Goal: Task Accomplishment & Management: Complete application form

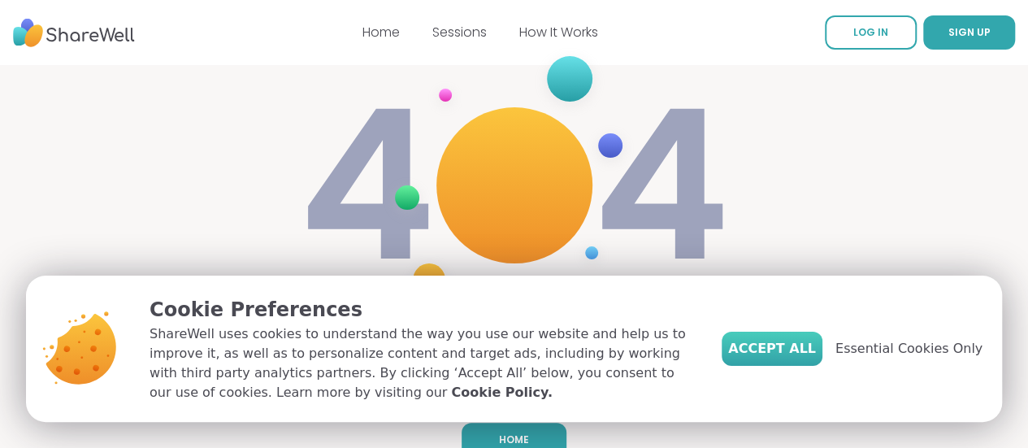
click at [794, 348] on span "Accept All" at bounding box center [772, 348] width 88 height 19
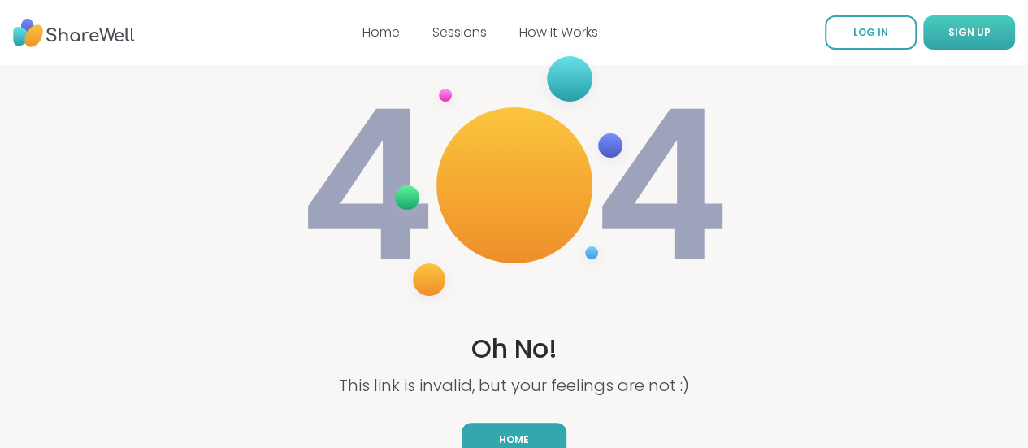
click at [948, 31] on span "SIGN UP" at bounding box center [969, 32] width 42 height 14
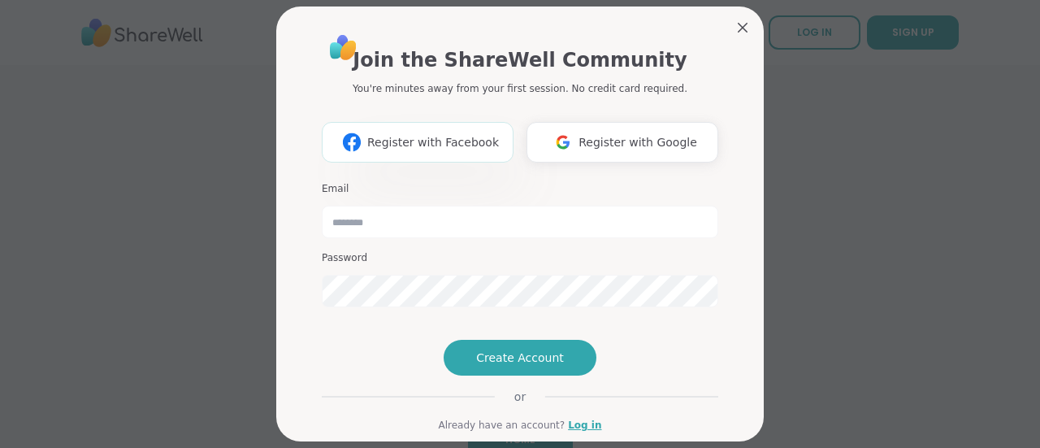
click at [413, 147] on span "Register with Facebook" at bounding box center [433, 142] width 132 height 17
click at [595, 147] on span "Register with Google" at bounding box center [637, 142] width 119 height 17
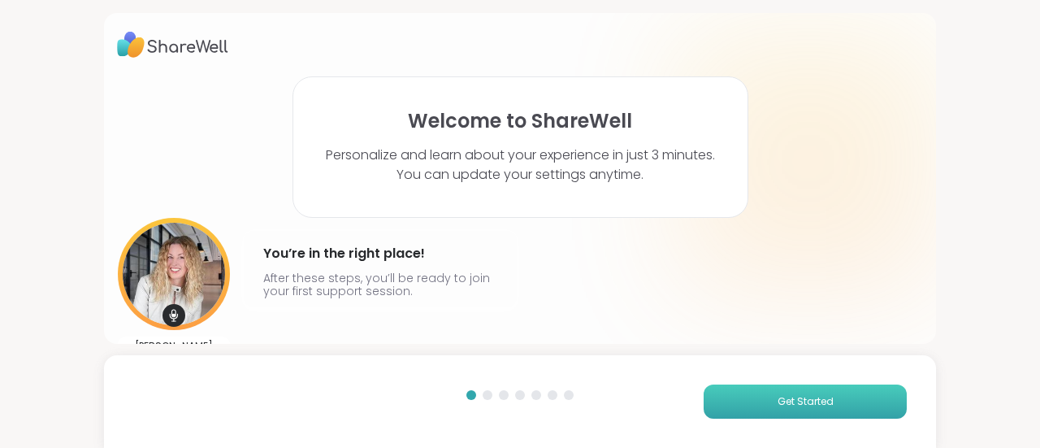
click at [782, 403] on span "Get Started" at bounding box center [805, 401] width 56 height 15
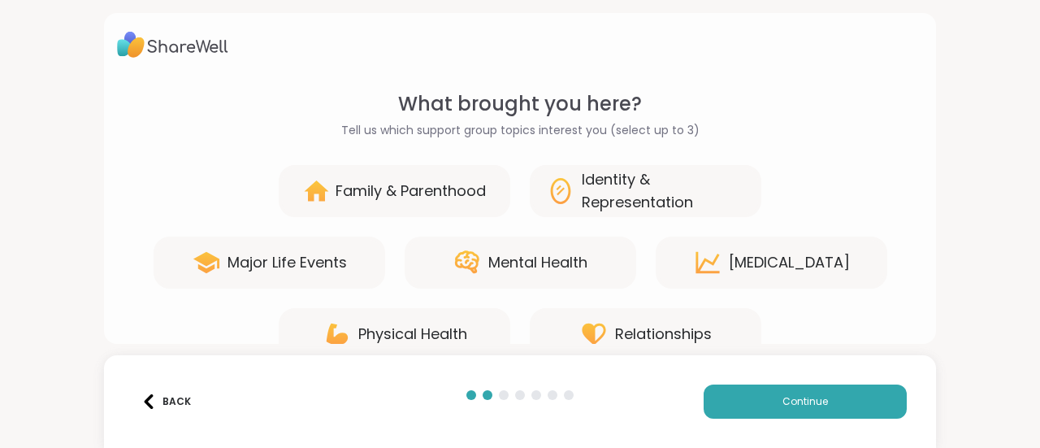
click at [524, 255] on div "Mental Health" at bounding box center [537, 262] width 99 height 23
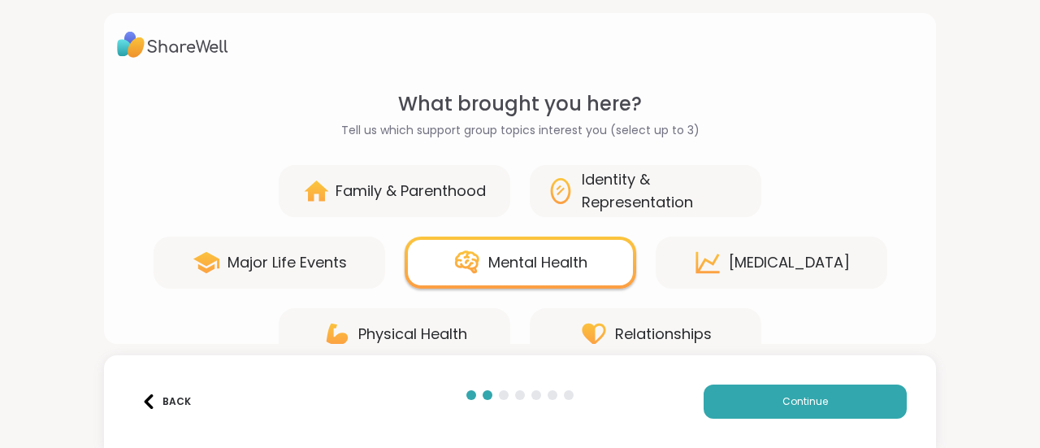
click at [772, 258] on div "Personal Growth" at bounding box center [789, 262] width 121 height 23
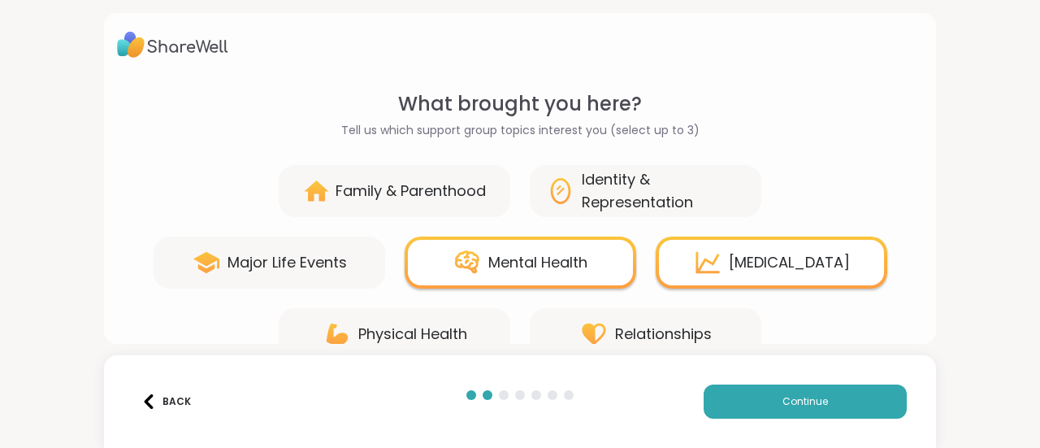
click at [692, 332] on div "Relationships" at bounding box center [663, 333] width 97 height 23
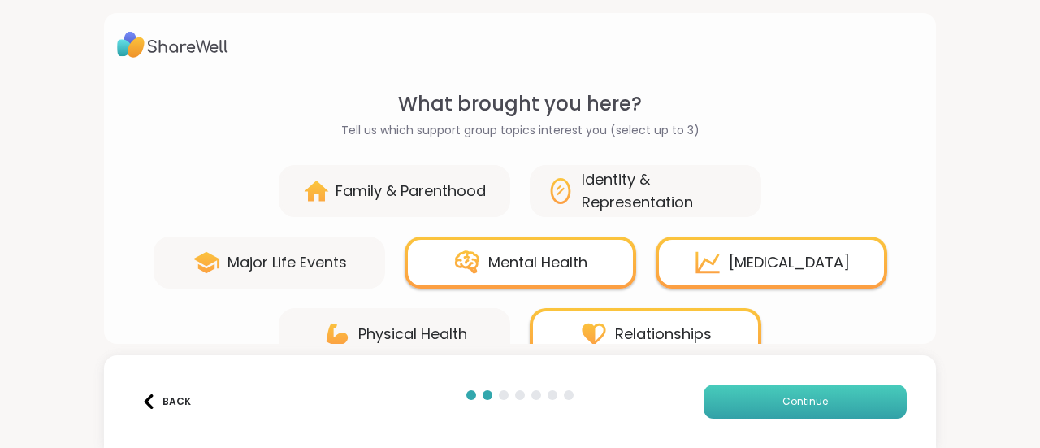
click at [803, 401] on span "Continue" at bounding box center [804, 401] width 45 height 15
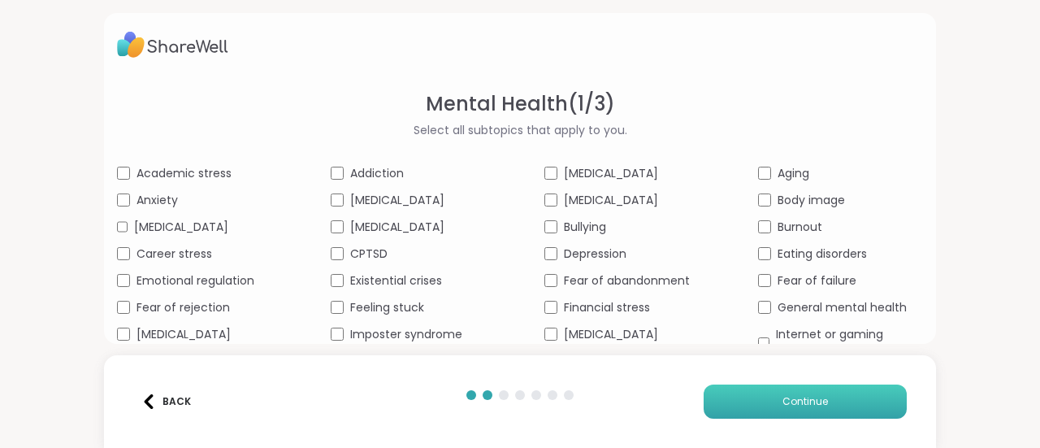
click at [795, 395] on span "Continue" at bounding box center [804, 401] width 45 height 15
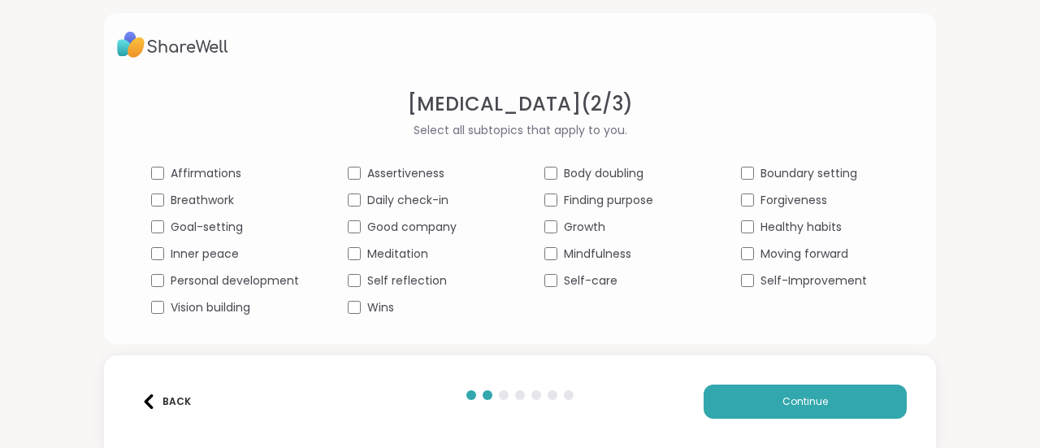
click at [154, 260] on div "Inner peace" at bounding box center [225, 253] width 148 height 17
click at [788, 388] on button "Continue" at bounding box center [804, 401] width 203 height 34
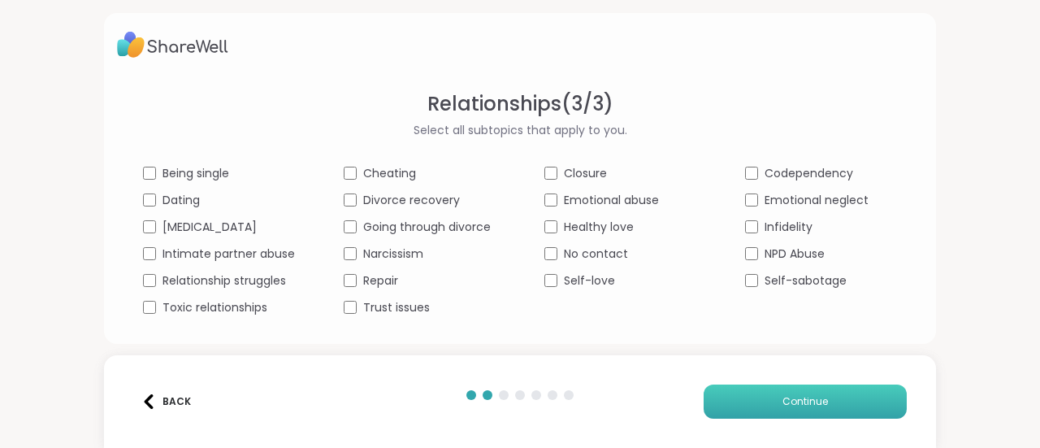
click at [795, 392] on button "Continue" at bounding box center [804, 401] width 203 height 34
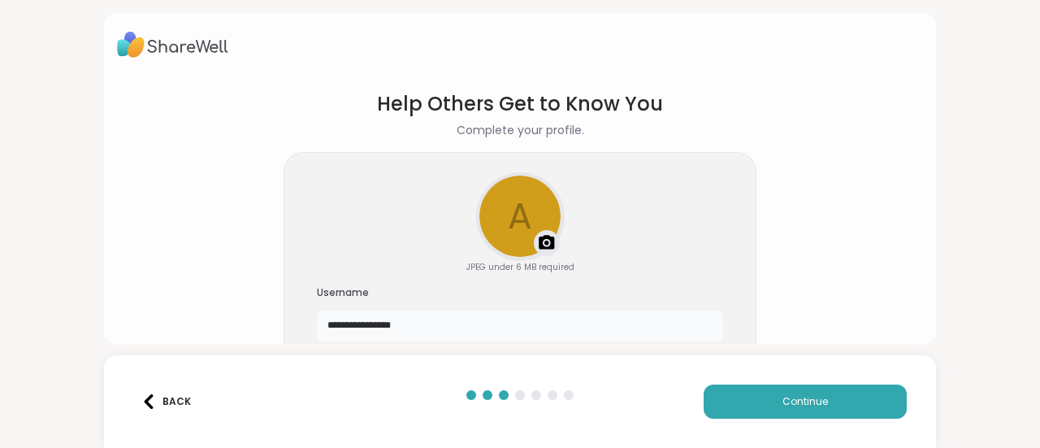
click at [434, 323] on input "**********" at bounding box center [520, 325] width 406 height 32
type input "*"
type input "********"
click at [537, 239] on img at bounding box center [546, 242] width 19 height 19
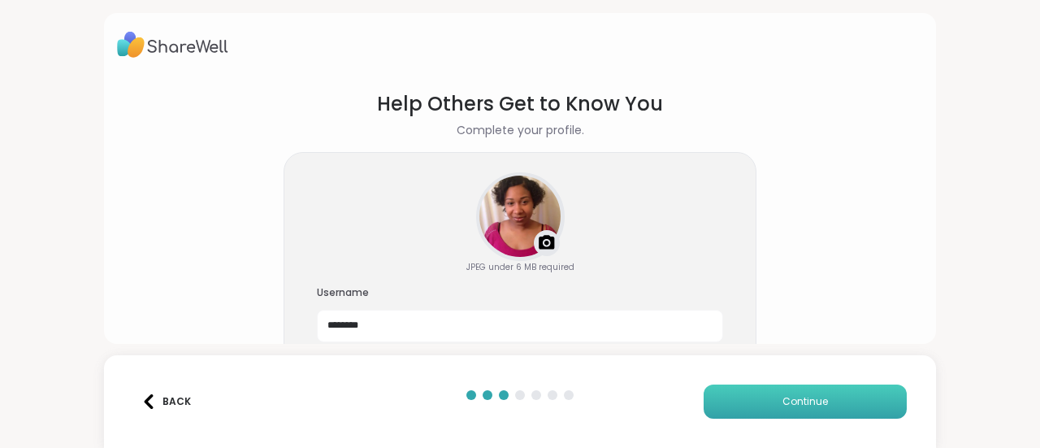
click at [794, 404] on span "Continue" at bounding box center [804, 401] width 45 height 15
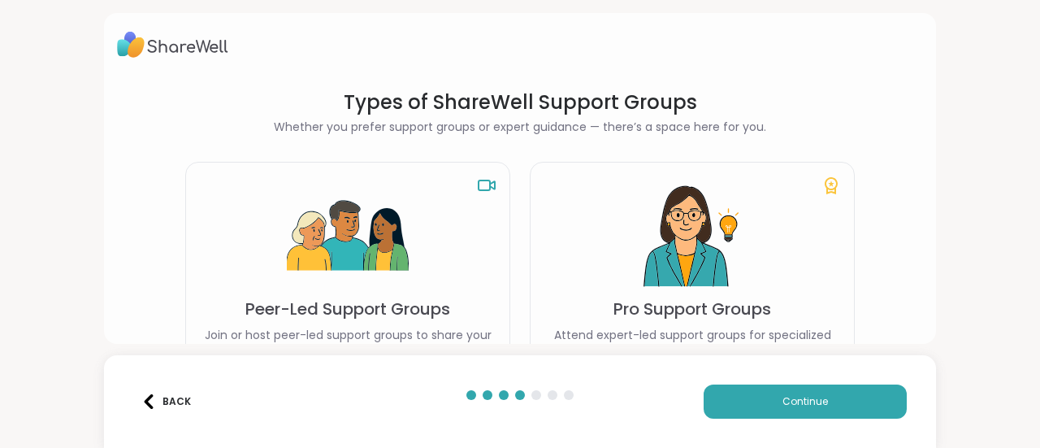
click at [655, 348] on div "Types of ShareWell Support Groups Whether you prefer support groups or expert g…" at bounding box center [520, 224] width 1040 height 448
click at [649, 333] on p "Attend expert-led support groups for specialized support. You get one free Pro …" at bounding box center [691, 351] width 297 height 49
click at [745, 301] on p "Pro Support Groups" at bounding box center [692, 308] width 158 height 23
click at [782, 400] on span "Continue" at bounding box center [804, 401] width 45 height 15
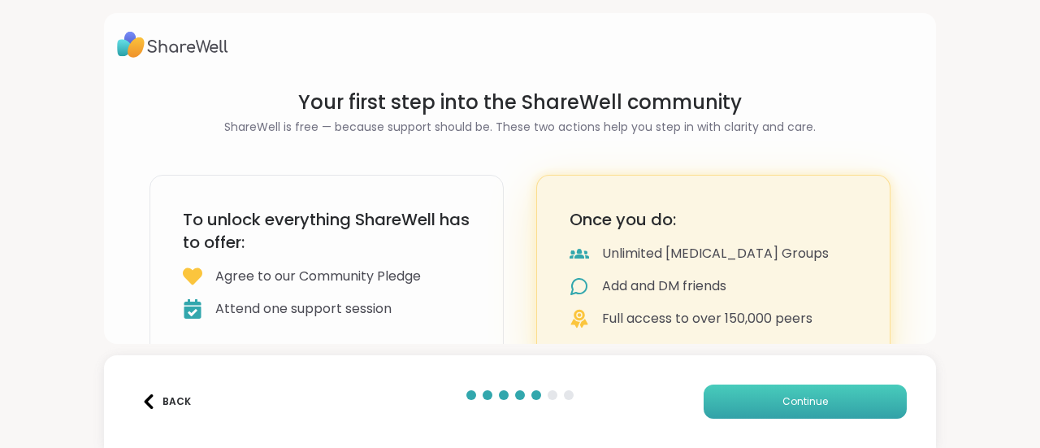
click at [782, 400] on span "Continue" at bounding box center [804, 401] width 45 height 15
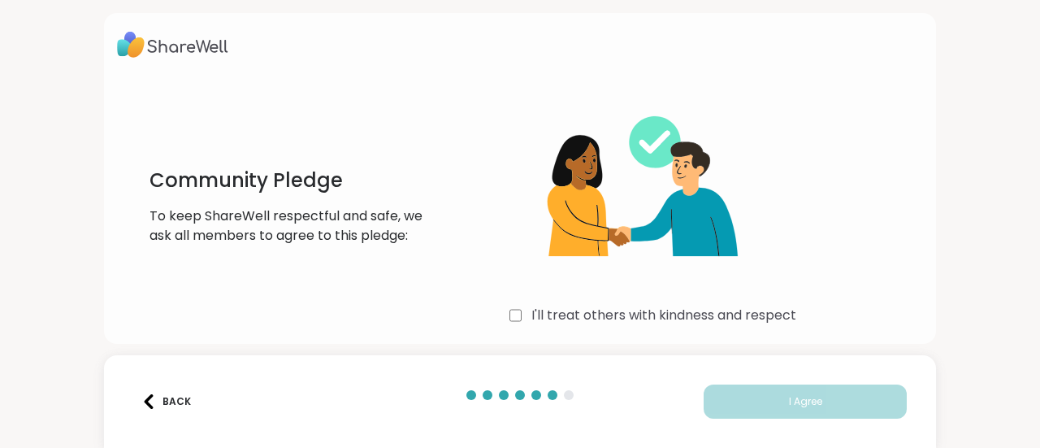
click at [509, 221] on img at bounding box center [631, 190] width 244 height 203
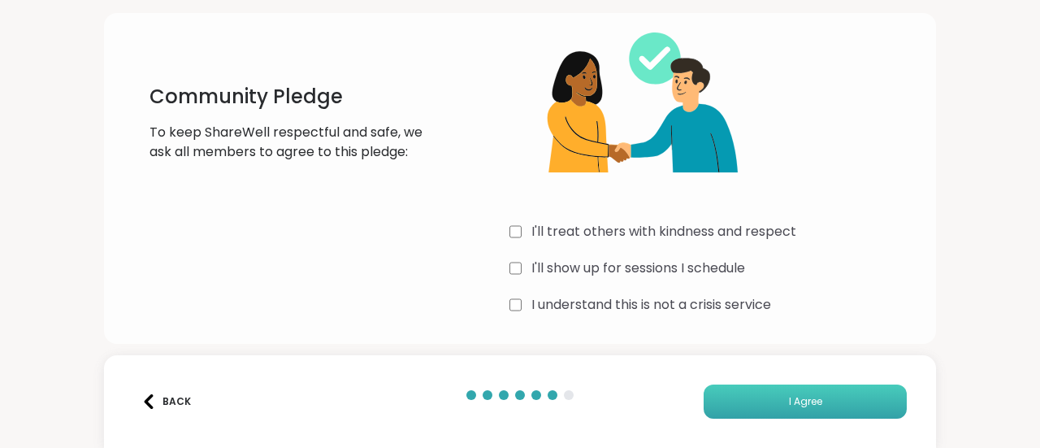
click at [735, 389] on button "I Agree" at bounding box center [804, 401] width 203 height 34
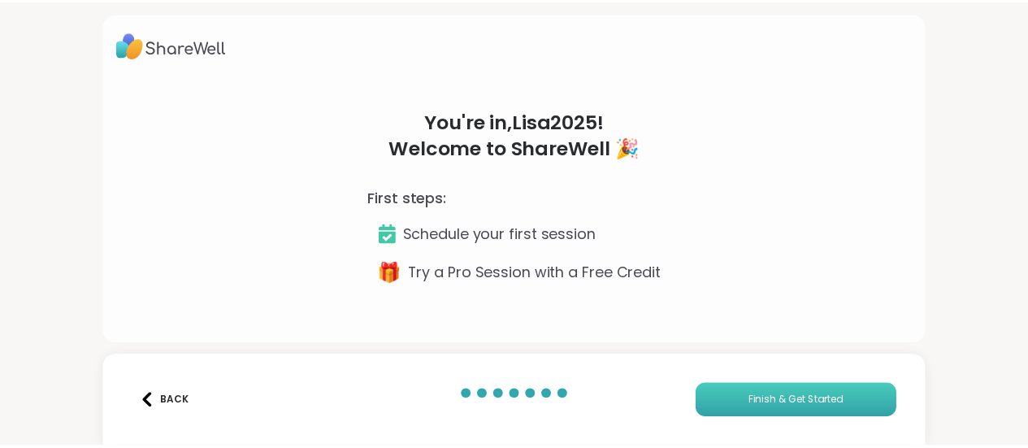
scroll to position [0, 0]
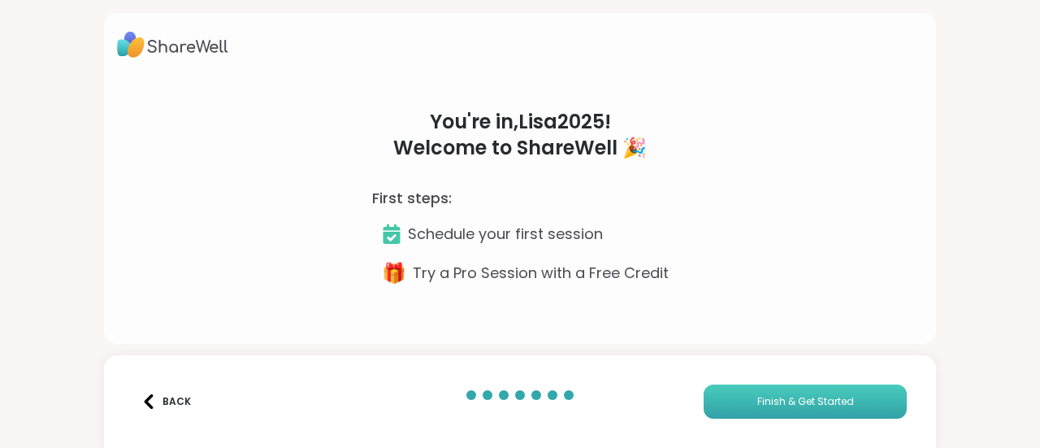
click at [743, 395] on button "Finish & Get Started" at bounding box center [804, 401] width 203 height 34
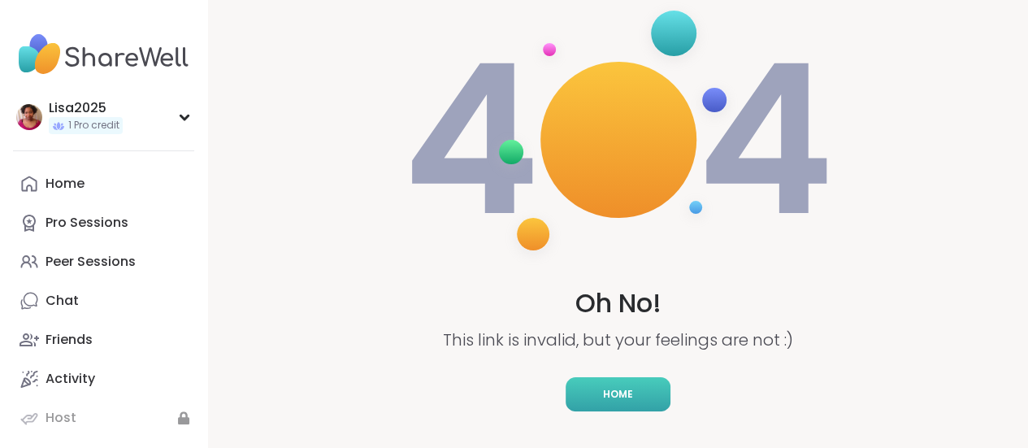
click at [616, 386] on link "Home" at bounding box center [617, 394] width 105 height 34
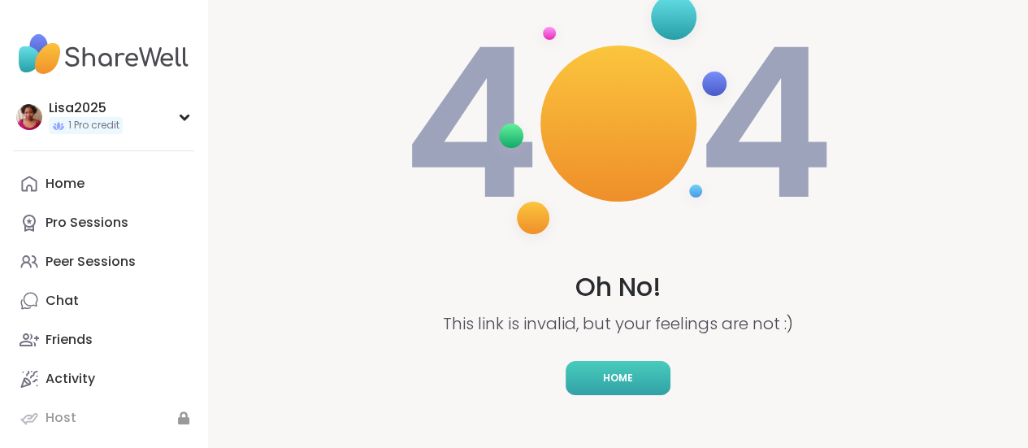
click at [599, 378] on link "Home" at bounding box center [617, 378] width 105 height 34
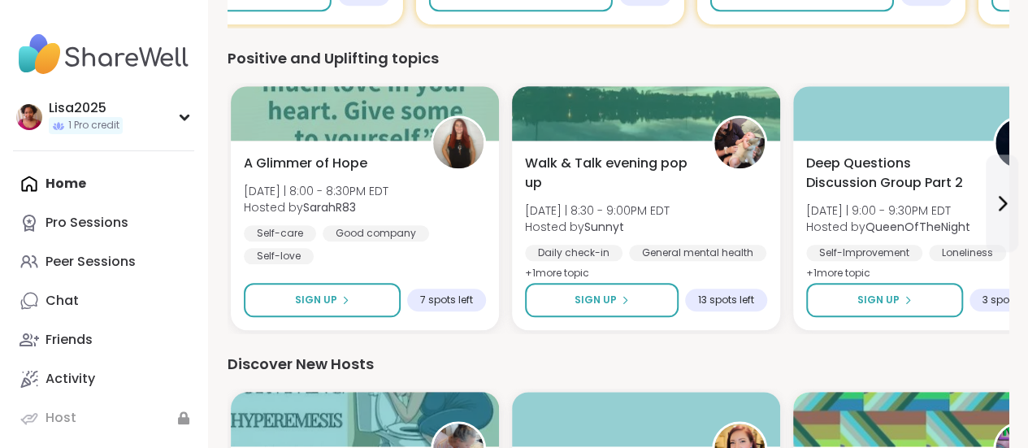
scroll to position [741, 0]
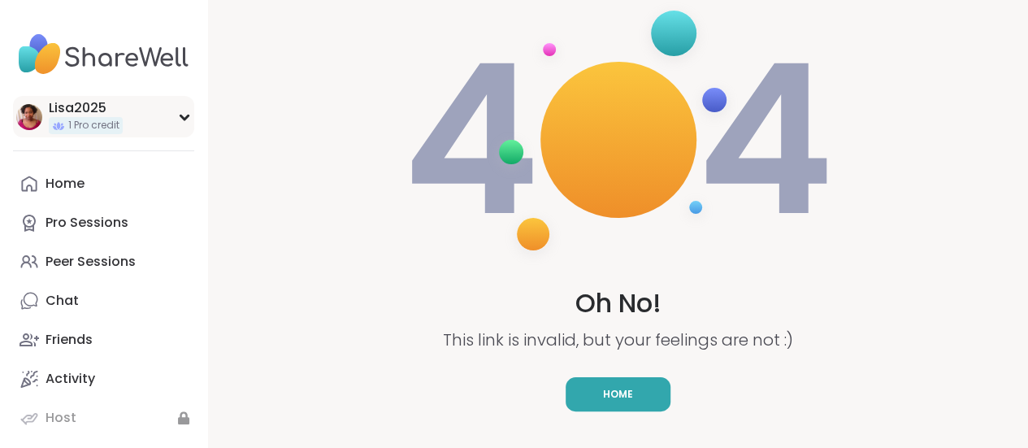
click at [184, 111] on div "Lisa2025 1 Pro credit" at bounding box center [103, 116] width 181 height 41
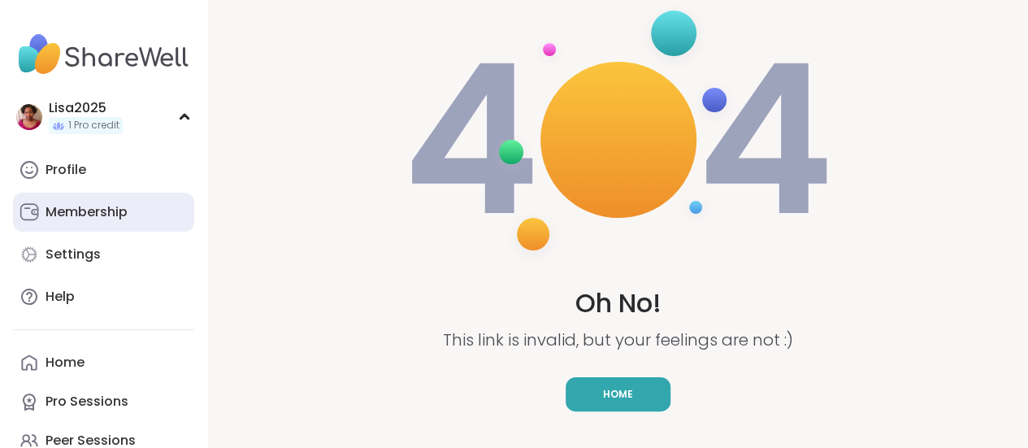
click at [91, 210] on div "Membership" at bounding box center [86, 212] width 82 height 18
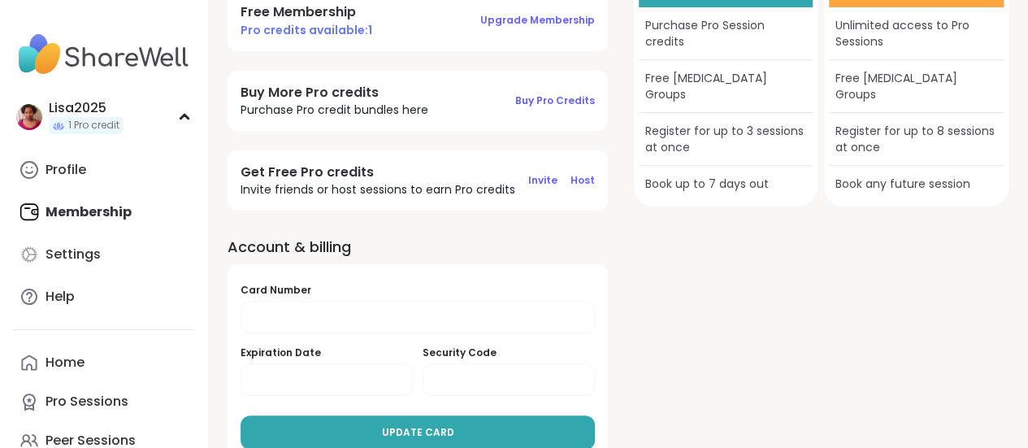
scroll to position [145, 0]
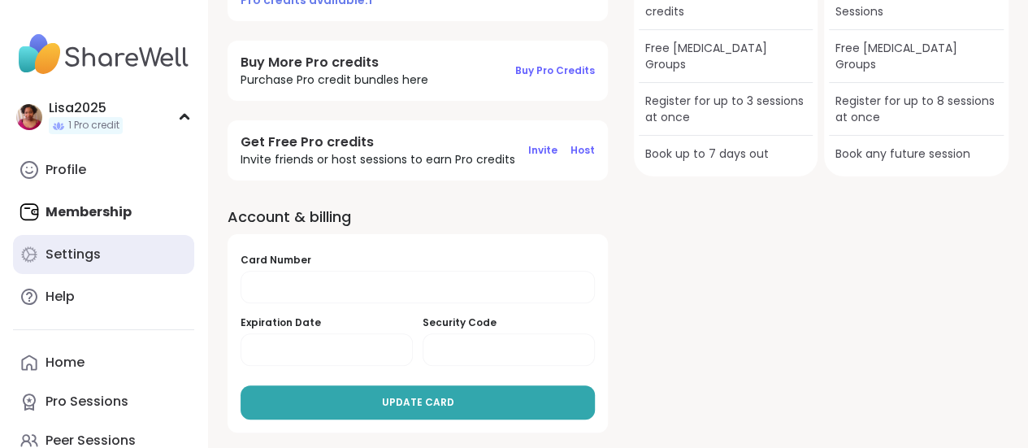
click at [59, 258] on div "Settings" at bounding box center [72, 254] width 55 height 18
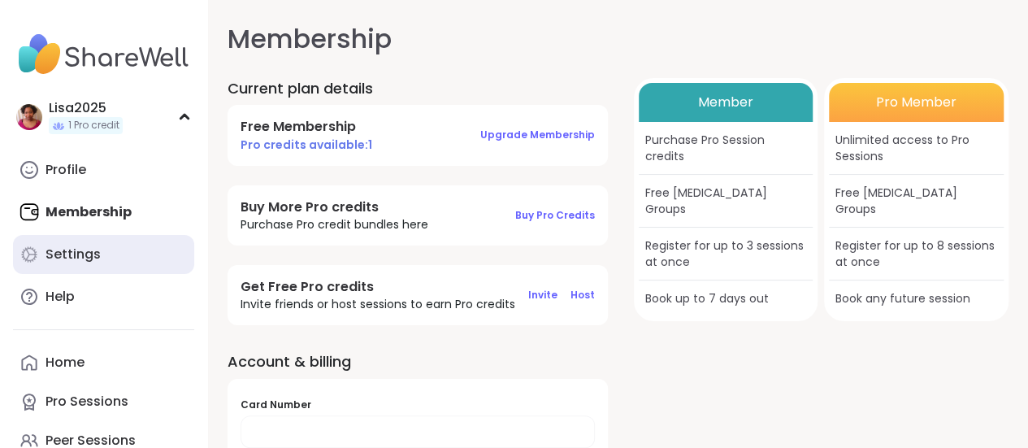
select select "**"
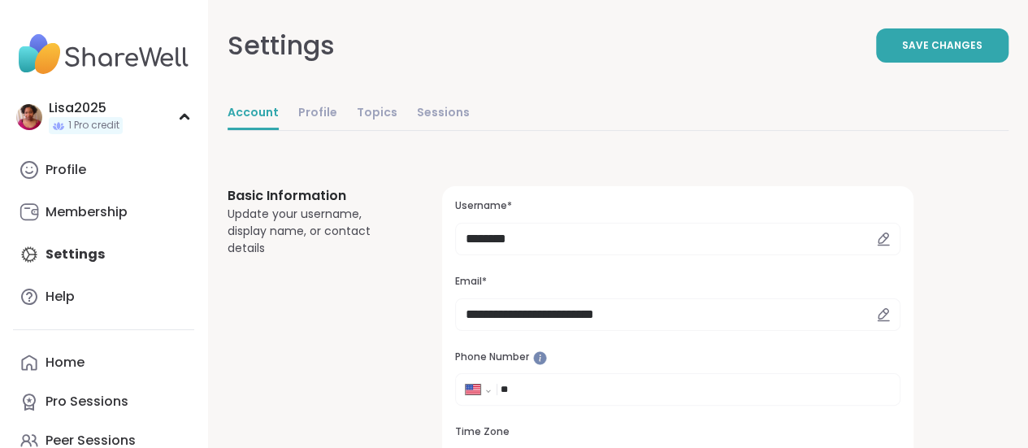
click at [68, 317] on div "Lisa2025 1 Pro credit Profile Membership Settings Help Home Pro Sessions Peer S…" at bounding box center [104, 243] width 208 height 487
click at [314, 113] on link "Profile" at bounding box center [317, 113] width 39 height 32
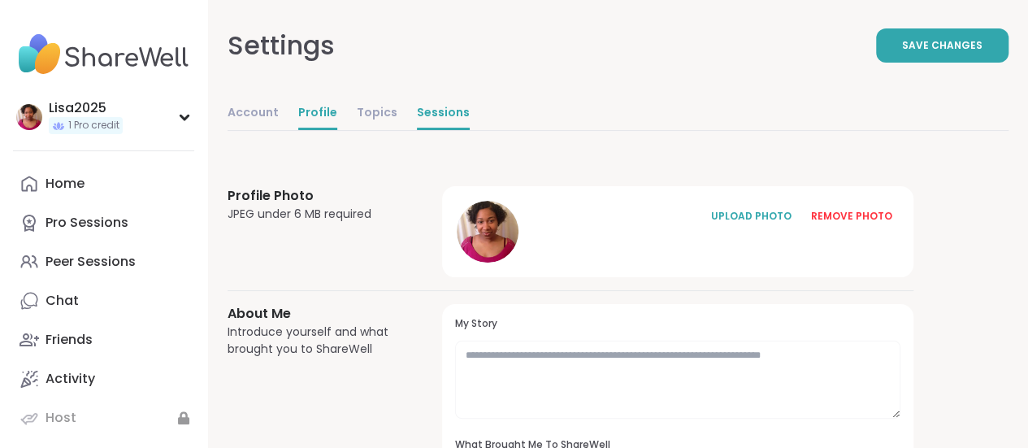
click at [422, 105] on link "Sessions" at bounding box center [443, 113] width 53 height 32
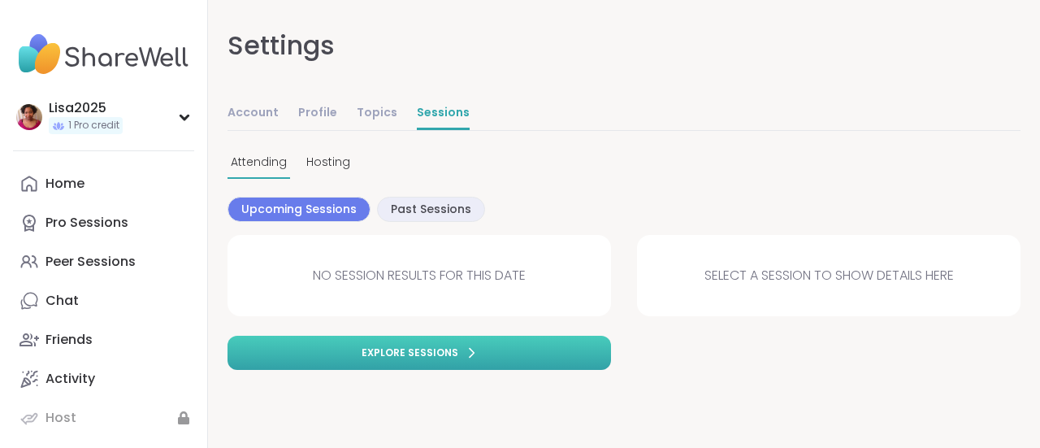
click at [407, 352] on span "Explore sessions" at bounding box center [409, 352] width 97 height 15
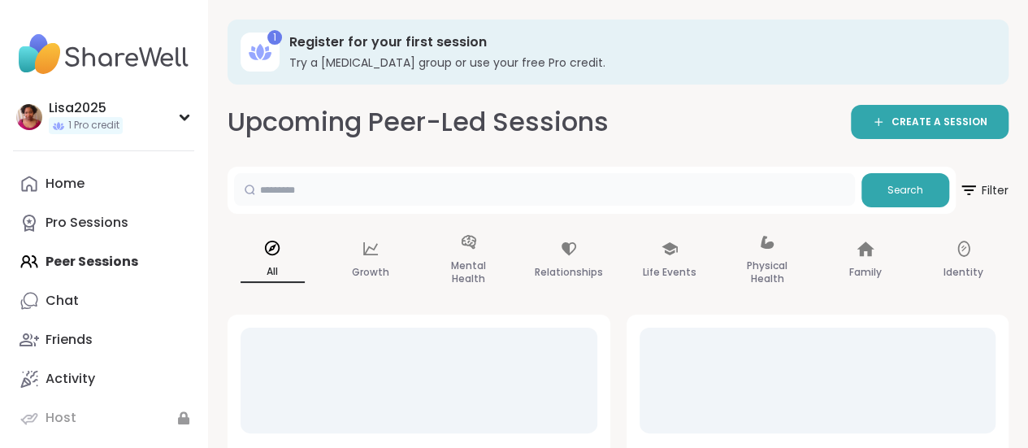
click at [399, 189] on input "text" at bounding box center [544, 189] width 621 height 32
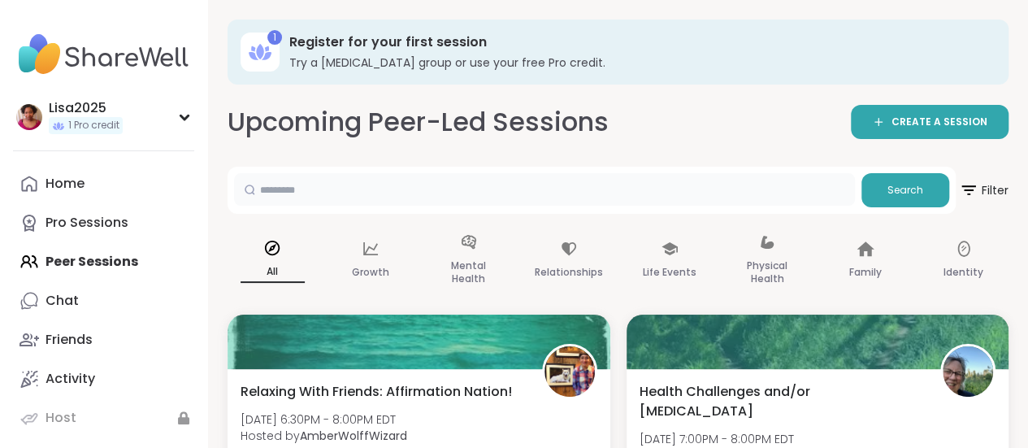
click at [386, 189] on input "text" at bounding box center [544, 189] width 621 height 32
paste input "**********"
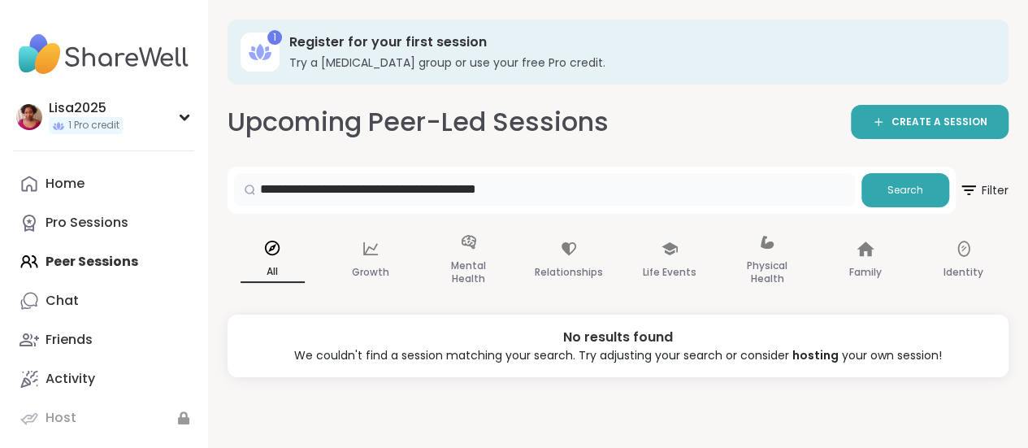
drag, startPoint x: 574, startPoint y: 195, endPoint x: 445, endPoint y: 192, distance: 129.2
click at [445, 192] on input "**********" at bounding box center [544, 189] width 621 height 32
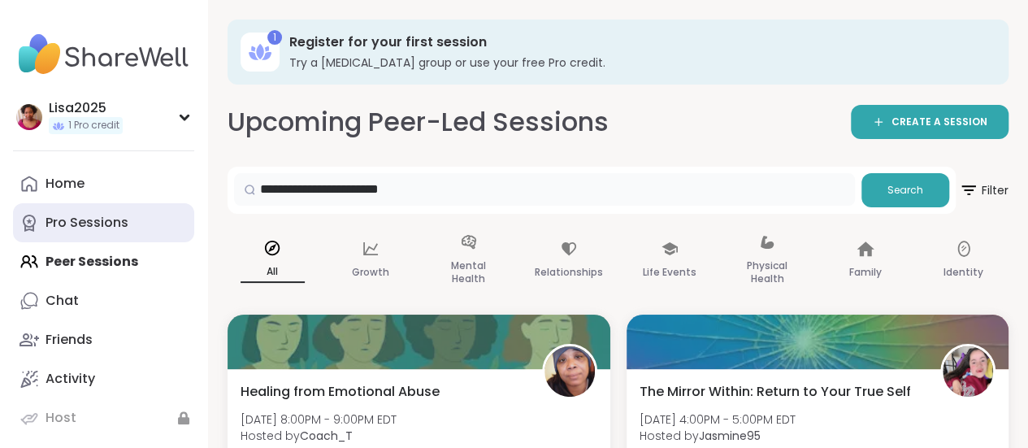
drag, startPoint x: 447, startPoint y: 199, endPoint x: 169, endPoint y: 204, distance: 277.9
type input "***"
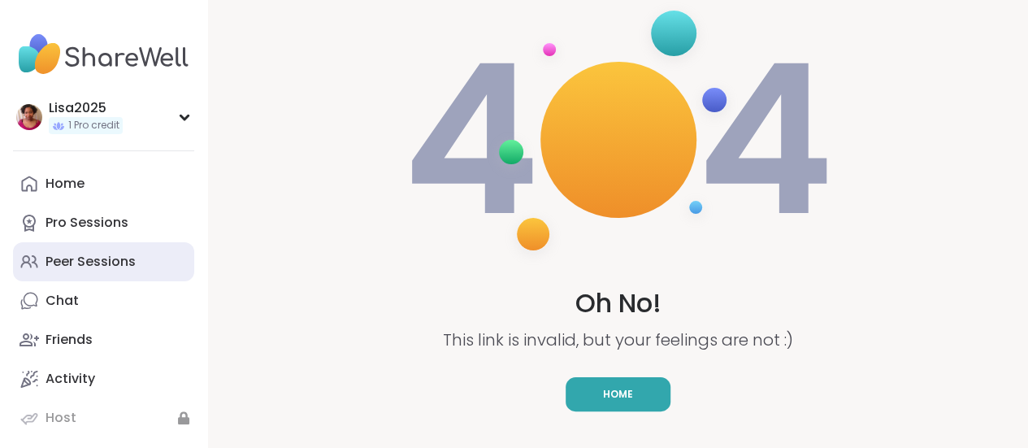
click at [83, 258] on div "Peer Sessions" at bounding box center [90, 262] width 90 height 18
